Goal: Find specific page/section: Find specific page/section

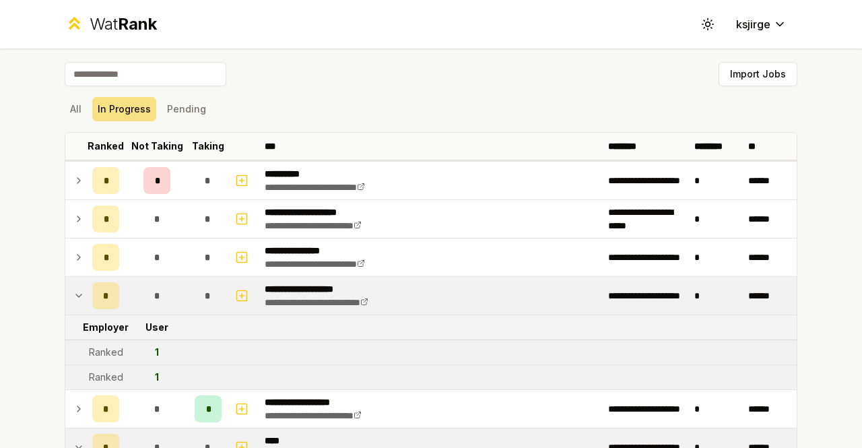
scroll to position [65, 0]
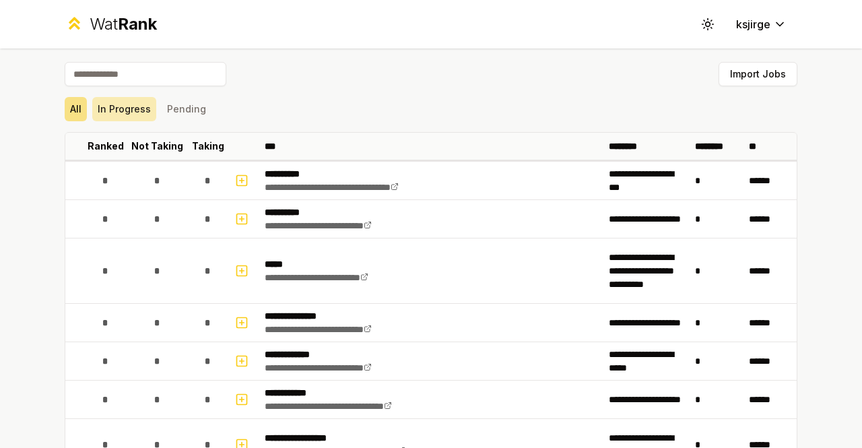
click at [125, 100] on button "In Progress" at bounding box center [124, 109] width 64 height 24
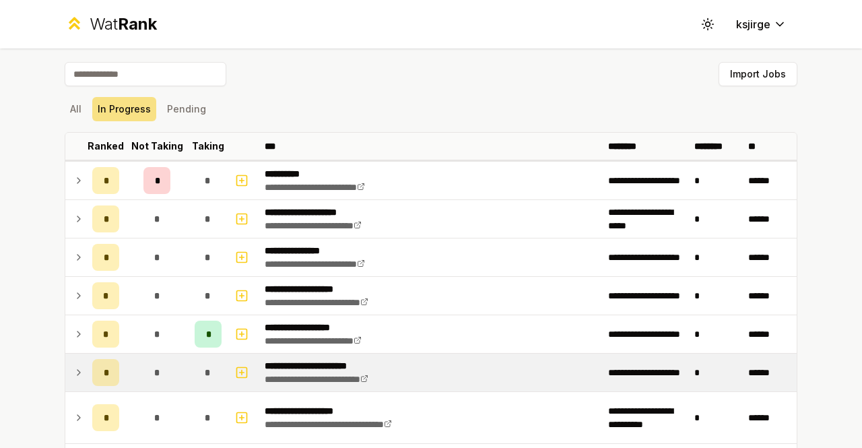
click at [73, 370] on icon at bounding box center [78, 372] width 11 height 16
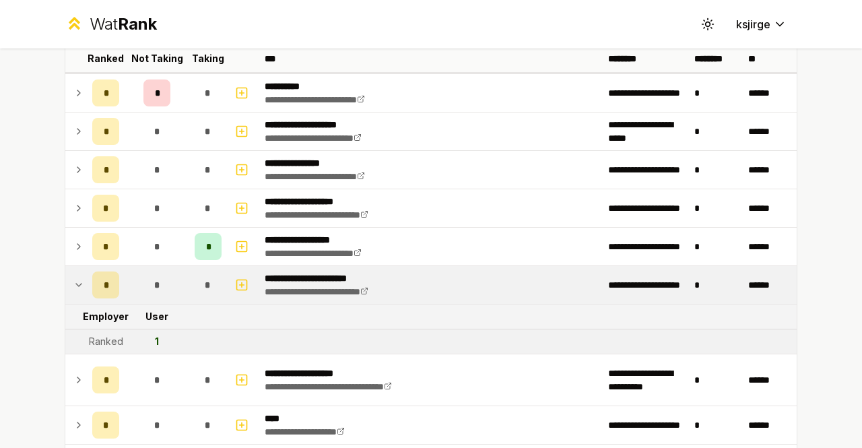
scroll to position [98, 0]
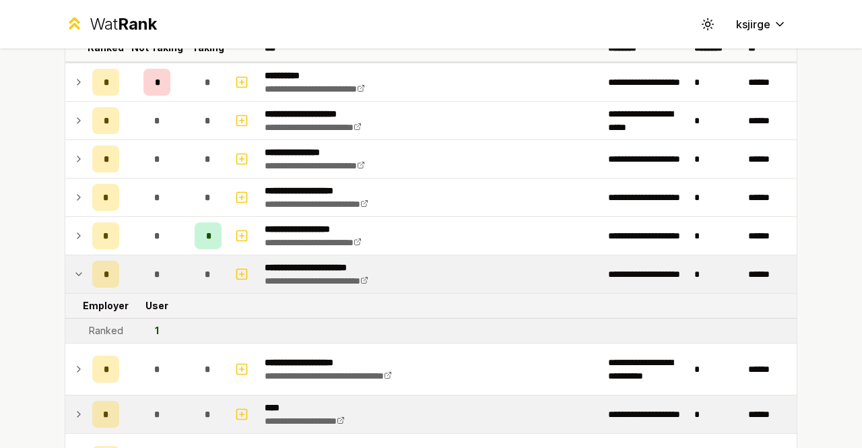
click at [78, 412] on icon at bounding box center [78, 414] width 11 height 16
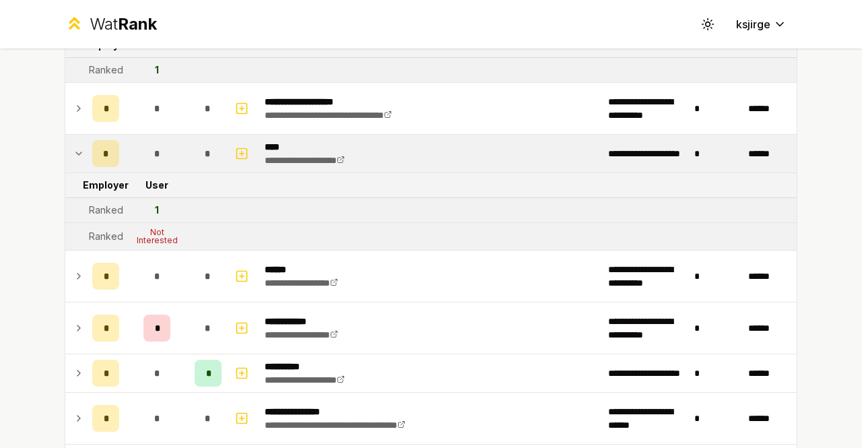
scroll to position [420, 0]
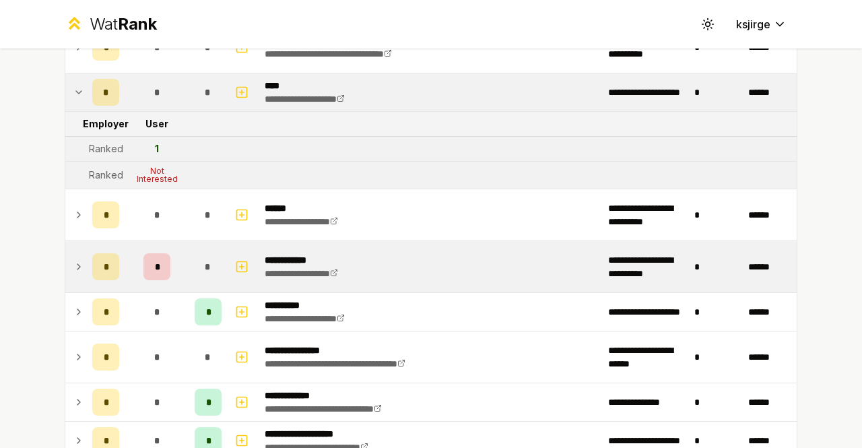
click at [80, 251] on td at bounding box center [76, 266] width 22 height 51
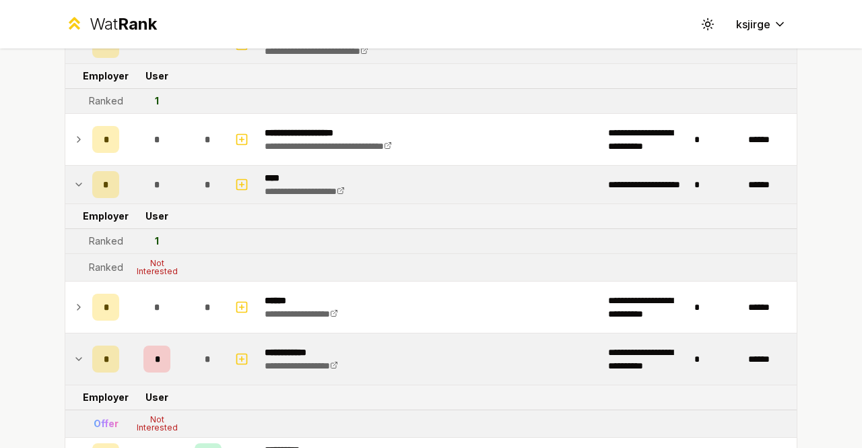
scroll to position [0, 0]
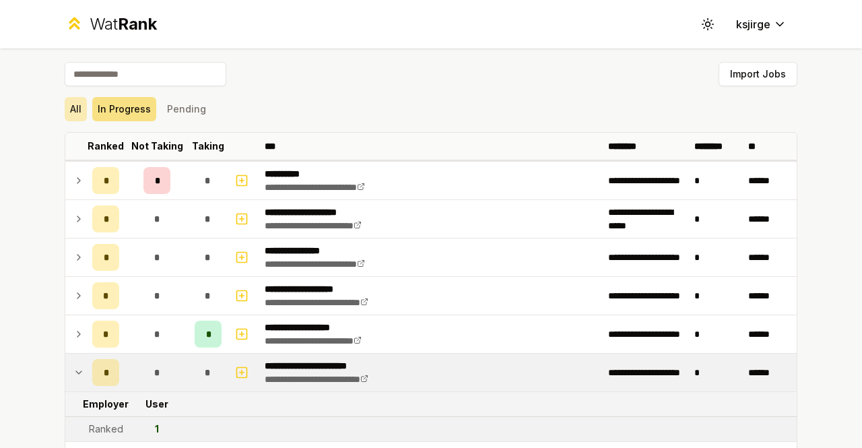
click at [67, 109] on button "All" at bounding box center [76, 109] width 22 height 24
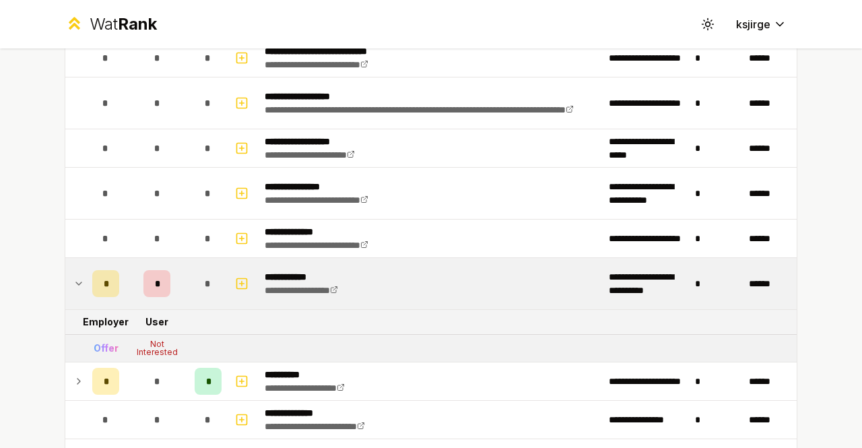
scroll to position [2288, 0]
